Goal: Navigation & Orientation: Find specific page/section

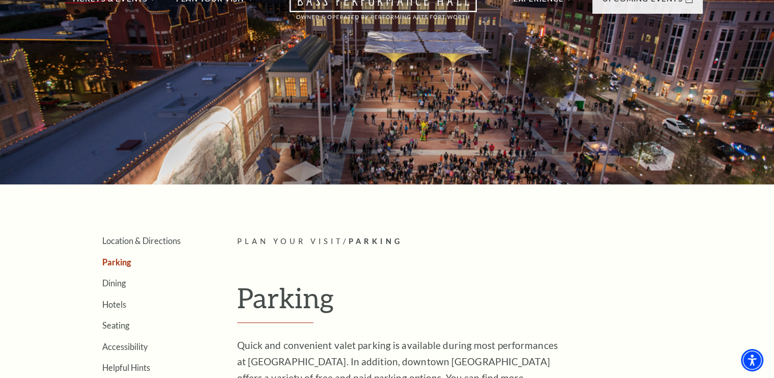
scroll to position [102, 0]
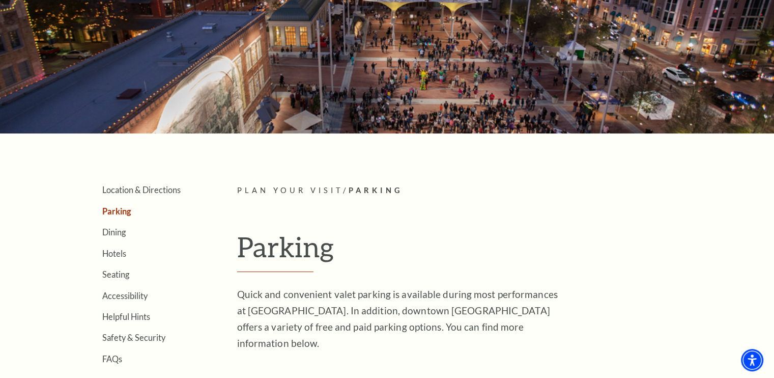
click at [118, 207] on link "Parking" at bounding box center [116, 211] width 29 height 10
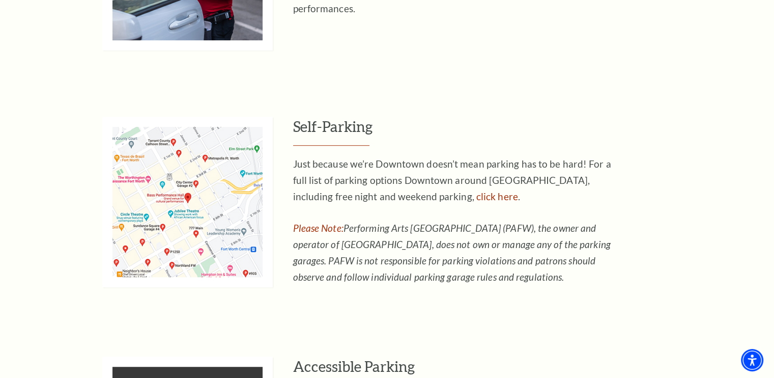
scroll to position [662, 0]
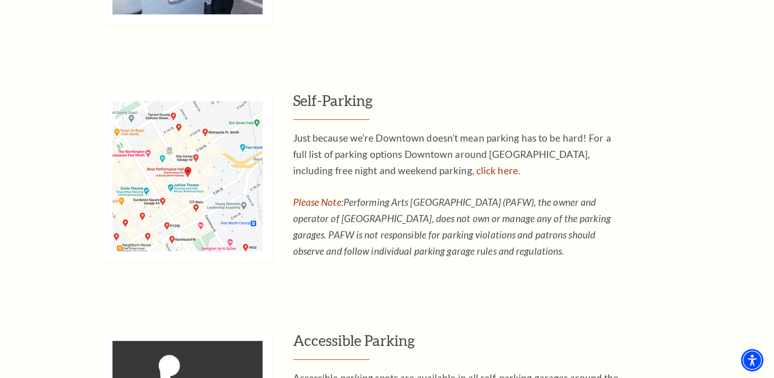
click at [195, 181] on img at bounding box center [187, 176] width 170 height 170
click at [476, 169] on link "click here" at bounding box center [497, 170] width 42 height 12
click at [210, 177] on img at bounding box center [187, 176] width 170 height 170
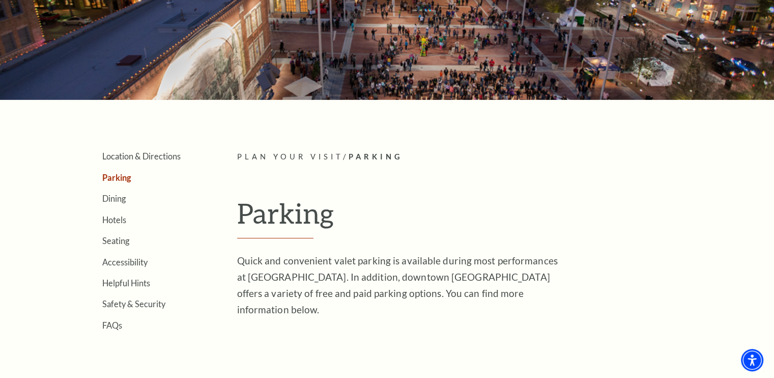
scroll to position [153, 0]
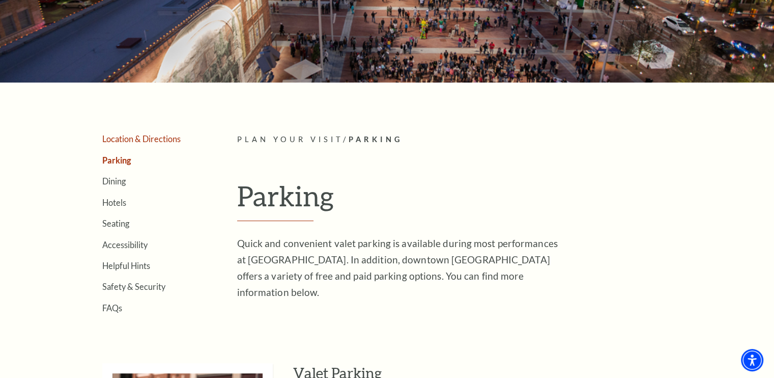
click at [148, 140] on link "Location & Directions" at bounding box center [141, 139] width 78 height 10
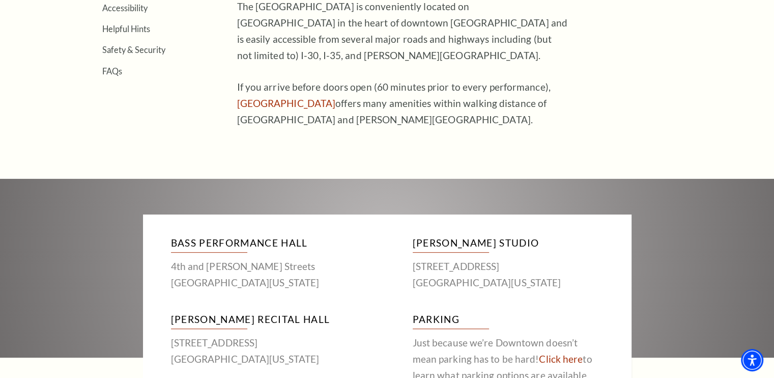
scroll to position [407, 0]
